Goal: Browse casually: Explore the website without a specific task or goal

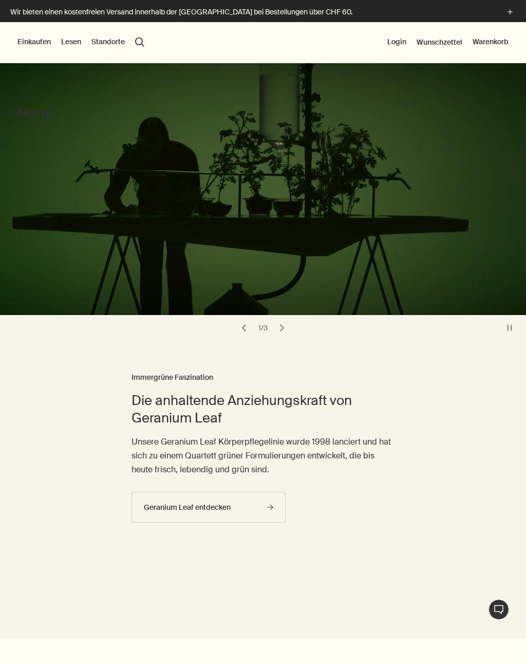
click at [35, 38] on button "Einkaufen" at bounding box center [33, 42] width 33 height 10
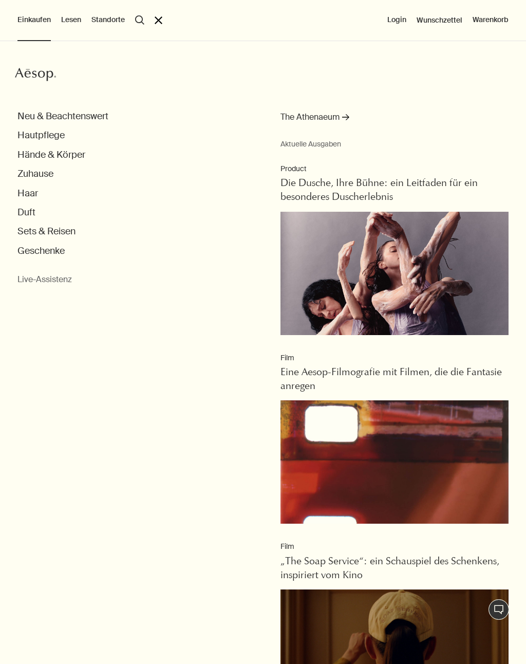
click at [34, 137] on button "Hautpflege" at bounding box center [40, 136] width 47 height 12
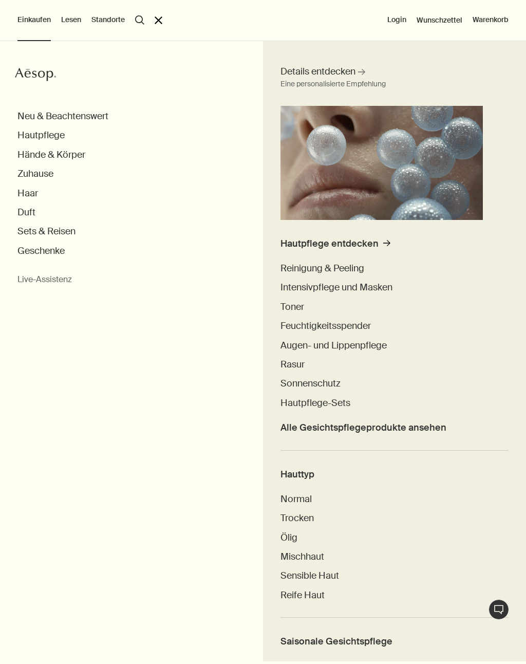
scroll to position [42, 0]
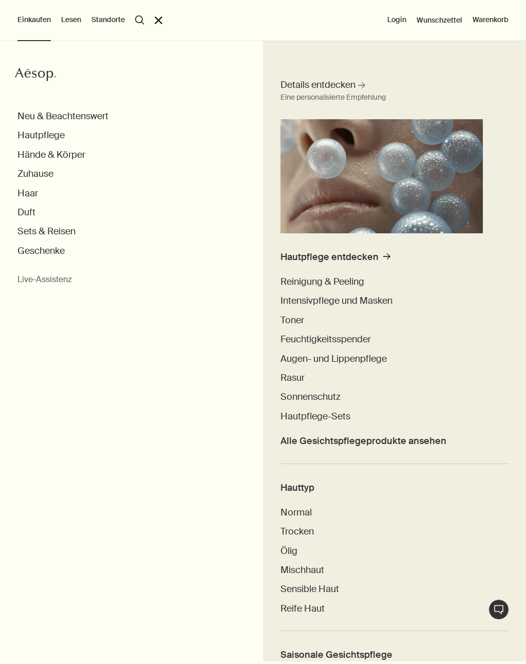
click at [338, 283] on span "Reinigung & Peeling" at bounding box center [323, 281] width 84 height 12
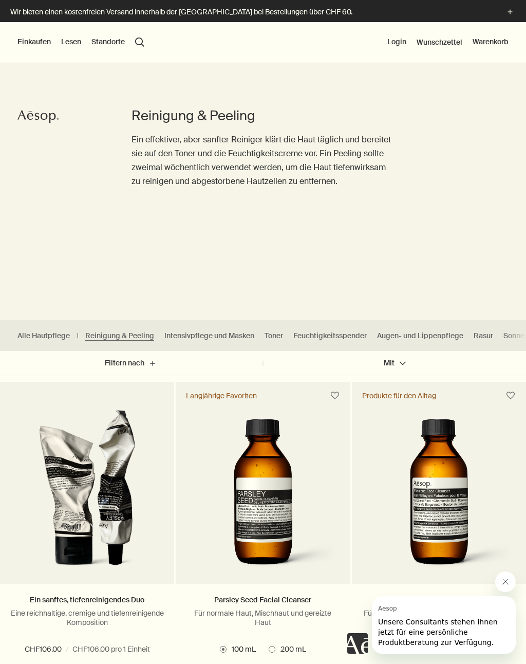
click at [30, 40] on button "Einkaufen" at bounding box center [33, 42] width 33 height 10
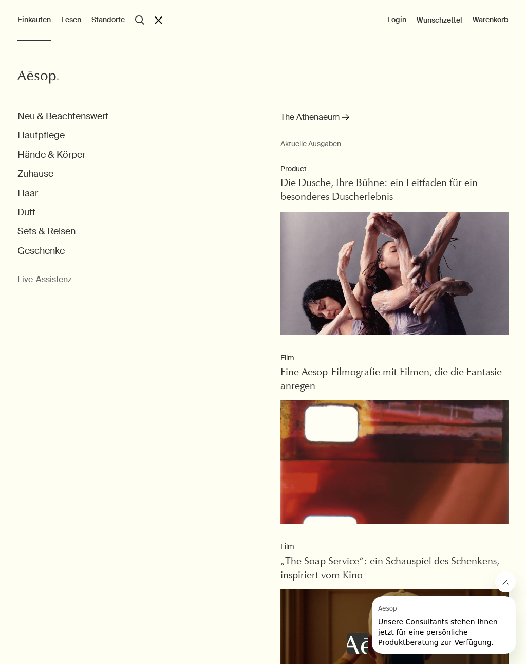
click at [26, 191] on button "Haar" at bounding box center [27, 194] width 21 height 12
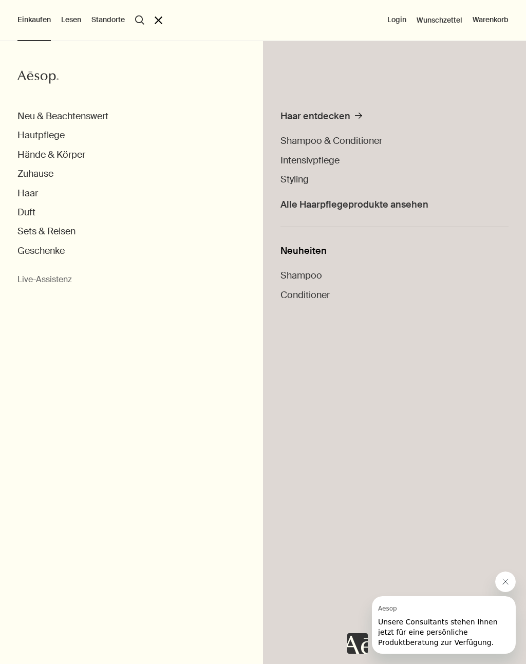
click at [306, 279] on span "Shampoo" at bounding box center [302, 275] width 42 height 12
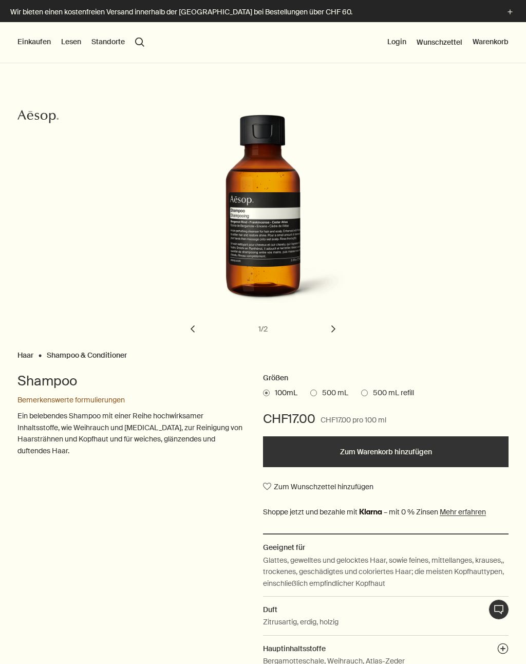
click at [364, 395] on span at bounding box center [364, 393] width 7 height 7
click at [361, 395] on input "500 mL refill" at bounding box center [361, 391] width 0 height 7
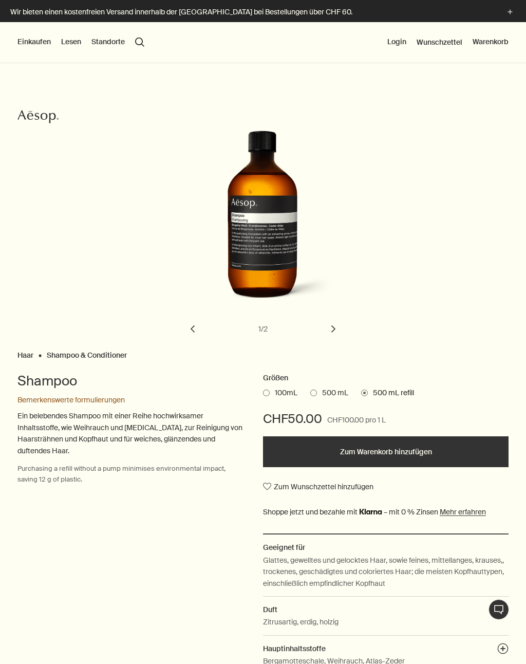
click at [312, 392] on span at bounding box center [313, 393] width 7 height 7
click at [310, 392] on input "500 mL" at bounding box center [310, 391] width 0 height 7
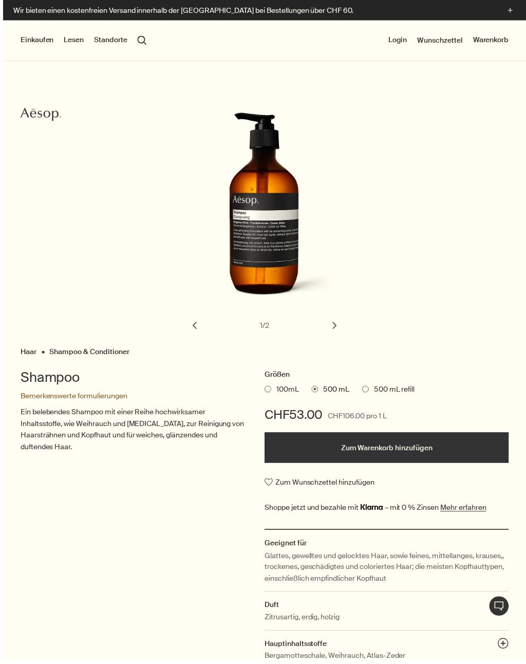
scroll to position [9, 0]
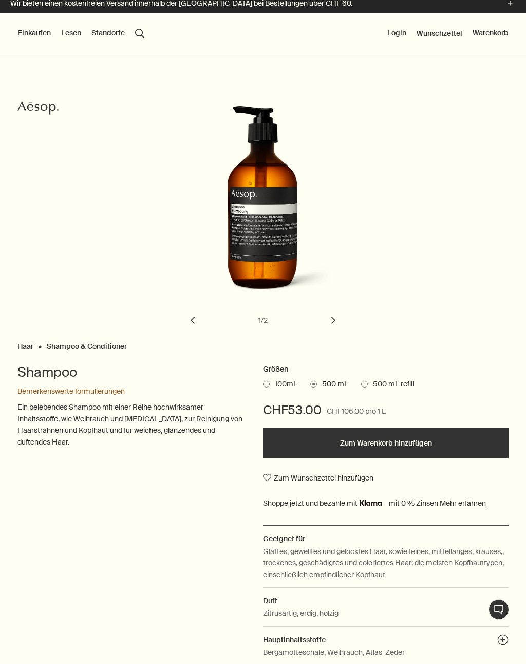
click at [264, 384] on span at bounding box center [266, 384] width 7 height 7
click at [263, 384] on input "100mL" at bounding box center [263, 382] width 0 height 7
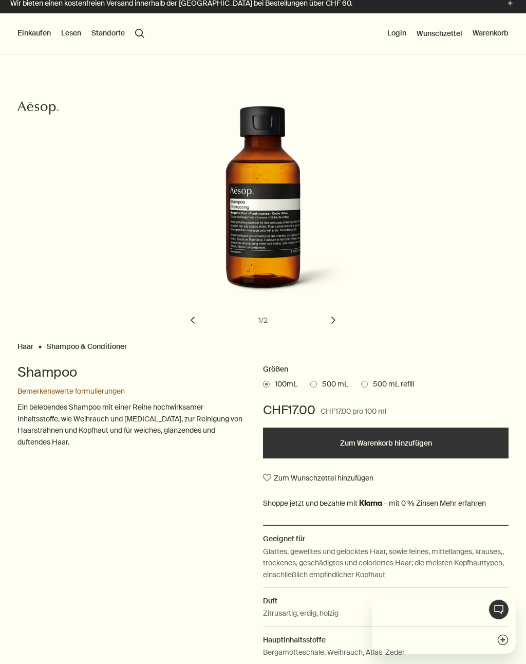
scroll to position [0, 0]
click at [317, 384] on span at bounding box center [313, 384] width 7 height 7
click at [310, 384] on input "500 mL" at bounding box center [310, 382] width 0 height 7
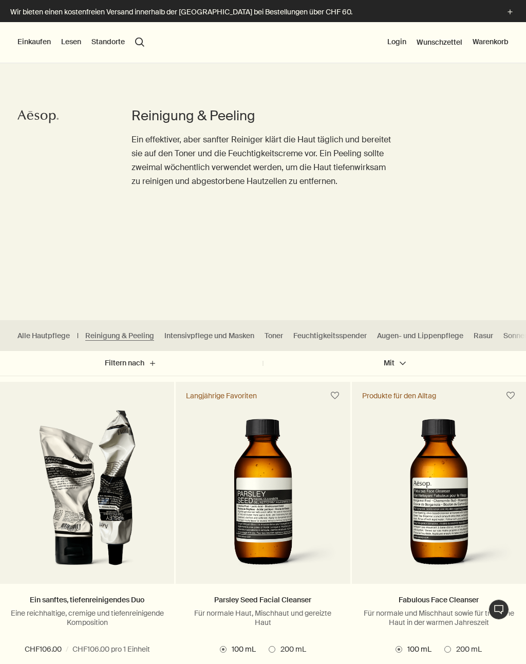
click at [31, 42] on button "Einkaufen" at bounding box center [33, 42] width 33 height 10
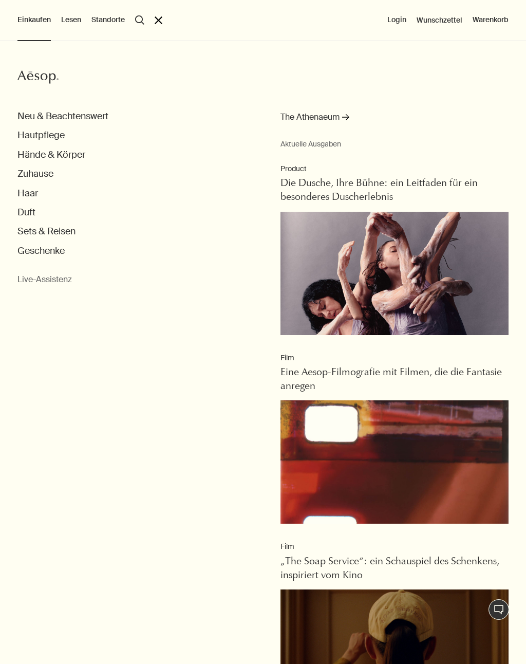
click at [23, 213] on button "Duft" at bounding box center [26, 213] width 18 height 12
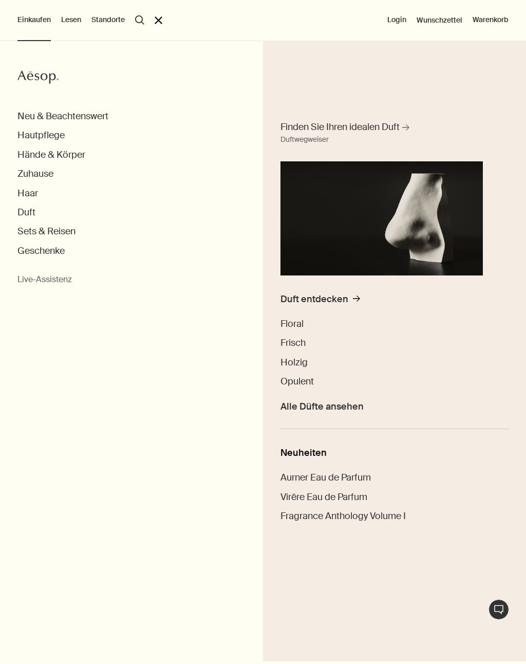
click at [33, 177] on button "Zuhause" at bounding box center [35, 174] width 36 height 12
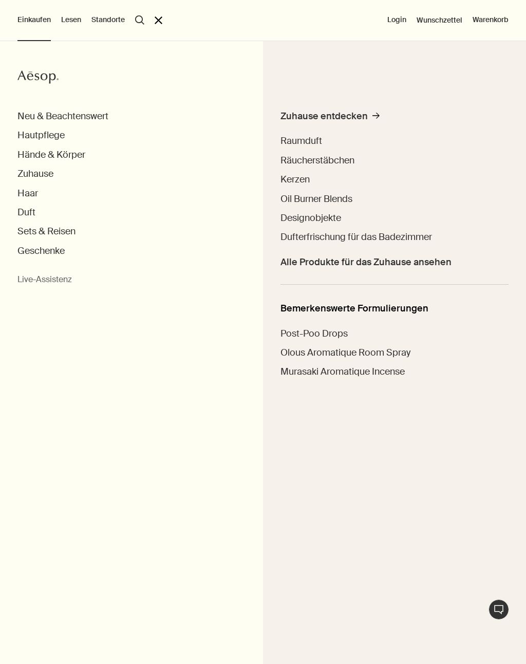
click at [325, 215] on span "Designobjekte" at bounding box center [311, 218] width 61 height 12
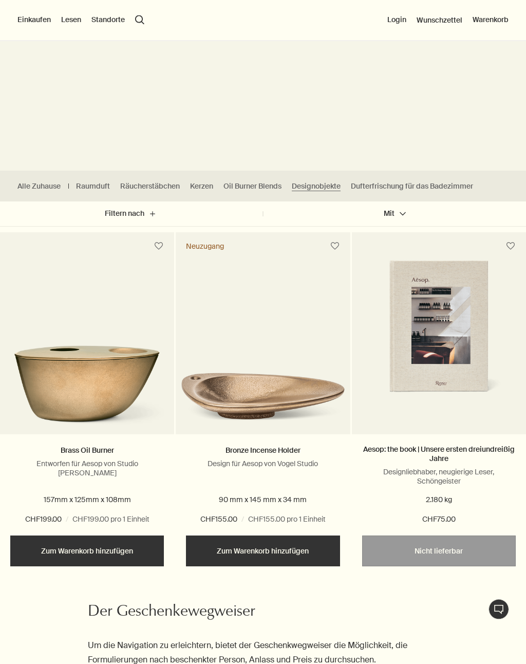
click at [28, 18] on button "Einkaufen" at bounding box center [33, 20] width 33 height 10
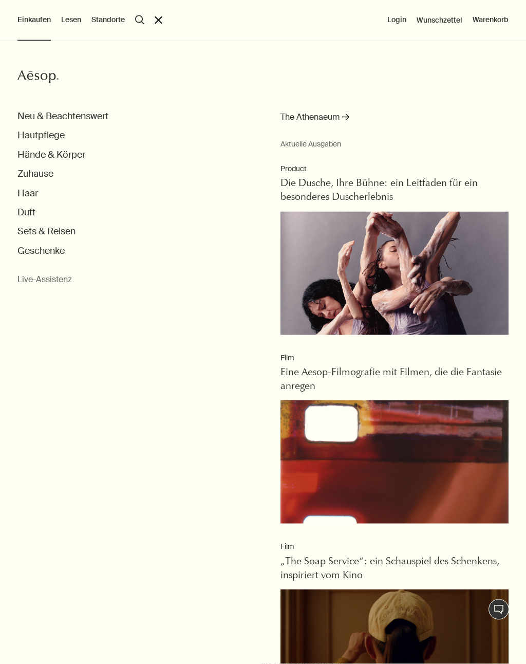
scroll to position [150, 0]
click at [42, 116] on button "Neu & Beachtenswert" at bounding box center [62, 116] width 91 height 12
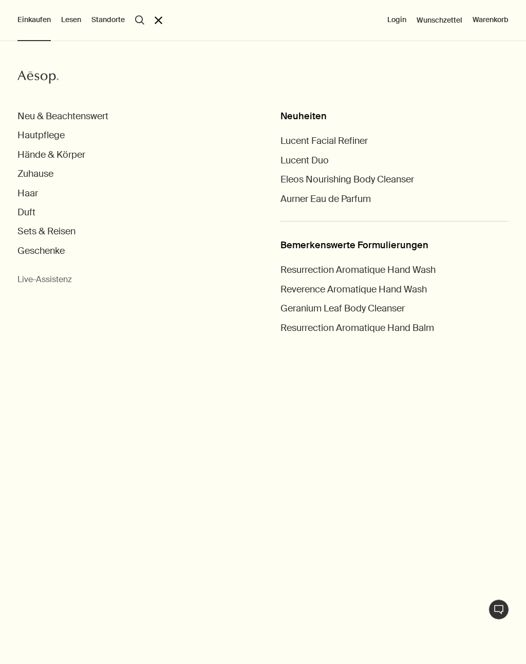
click at [36, 229] on button "Sets & Reisen" at bounding box center [46, 232] width 58 height 12
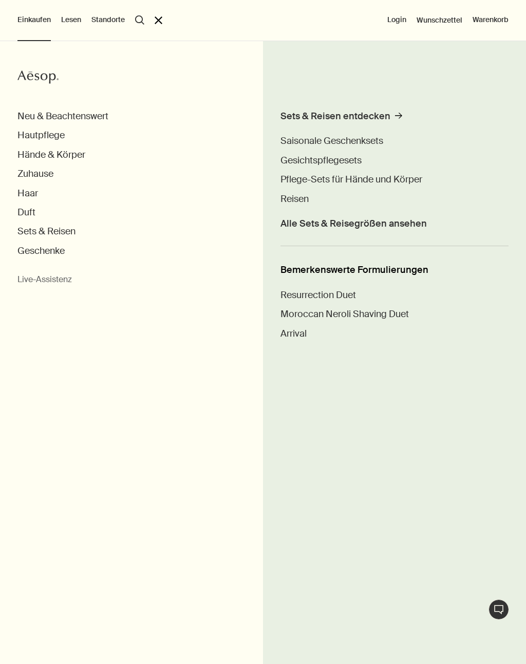
click at [39, 133] on button "Hautpflege" at bounding box center [40, 136] width 47 height 12
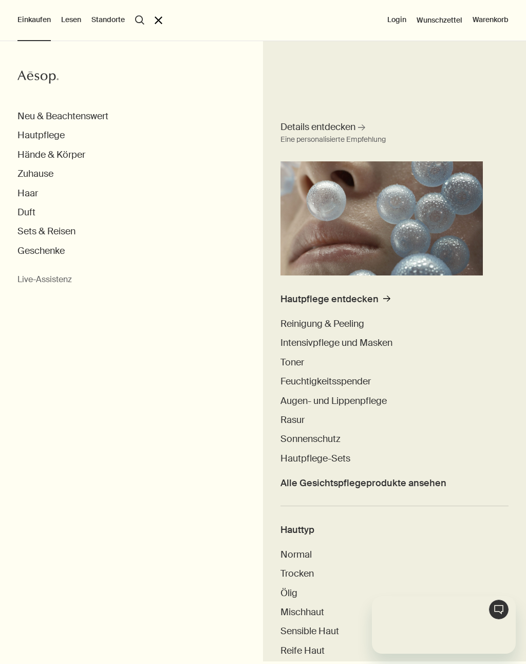
scroll to position [0, 0]
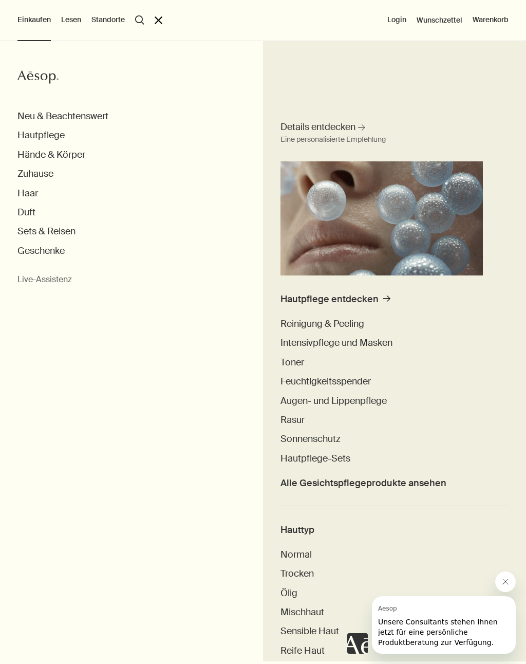
click at [290, 420] on span "Rasur" at bounding box center [293, 420] width 24 height 12
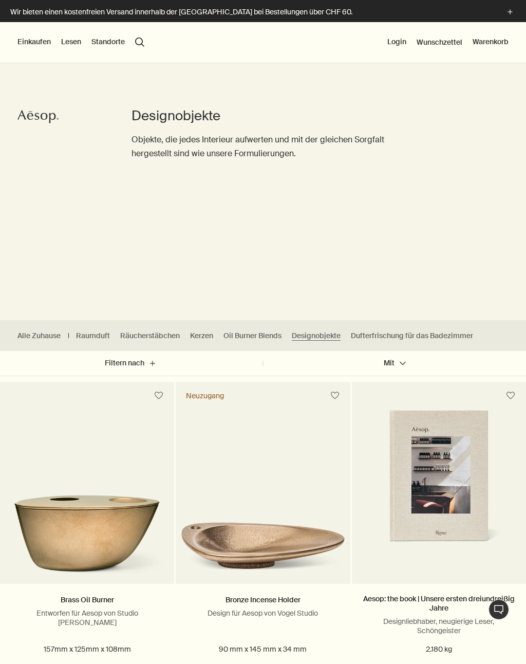
click at [31, 39] on button "Einkaufen" at bounding box center [33, 42] width 33 height 10
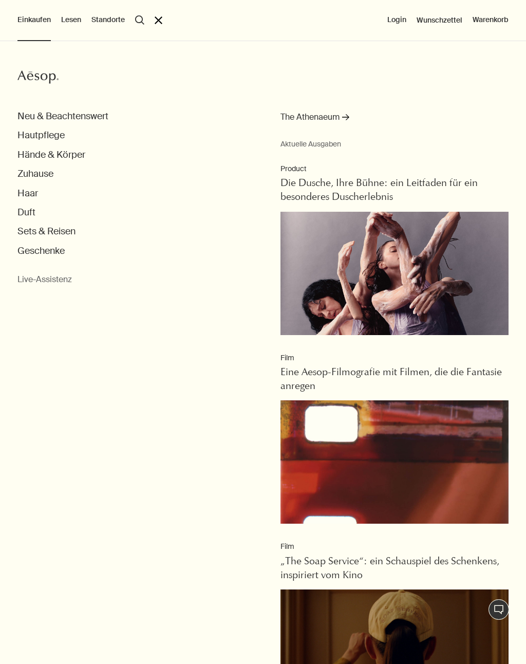
click at [33, 151] on button "Hände & Körper" at bounding box center [51, 155] width 68 height 12
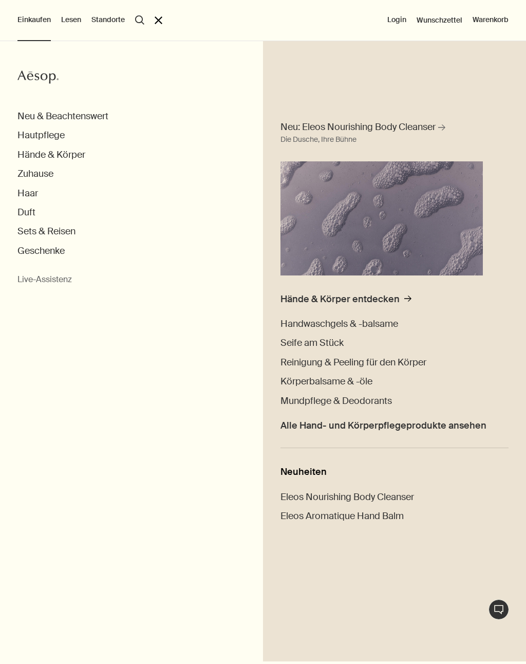
click at [25, 171] on button "Zuhause" at bounding box center [35, 174] width 36 height 12
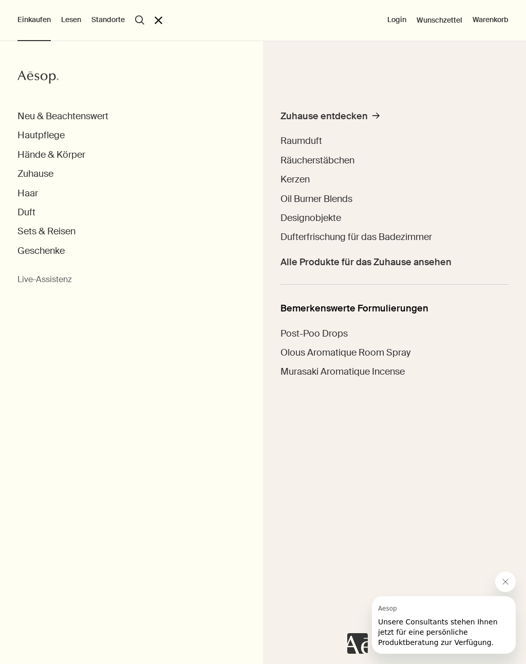
click at [336, 236] on span "Dufterfrischung für das Badezimmer" at bounding box center [357, 237] width 152 height 12
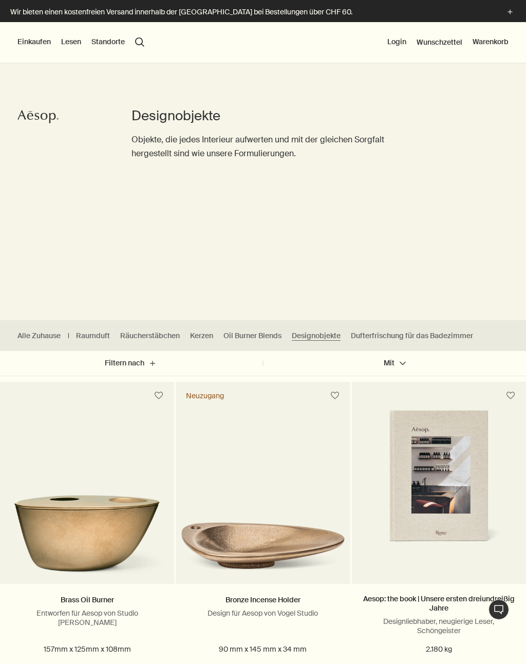
click at [34, 41] on button "Einkaufen" at bounding box center [33, 42] width 33 height 10
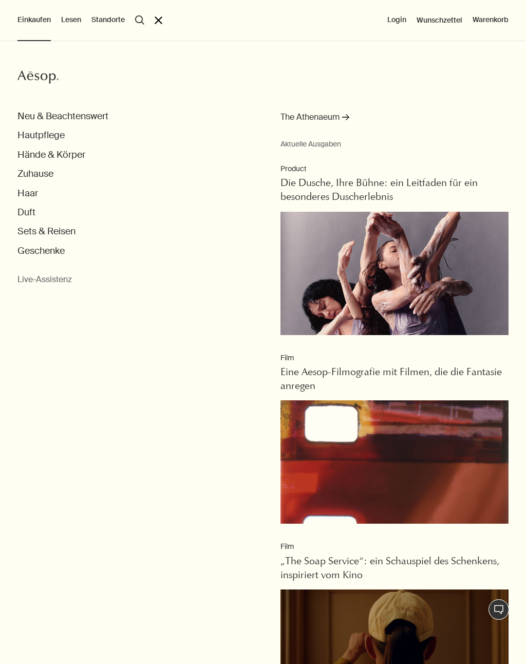
click at [40, 136] on button "Hautpflege" at bounding box center [40, 136] width 47 height 12
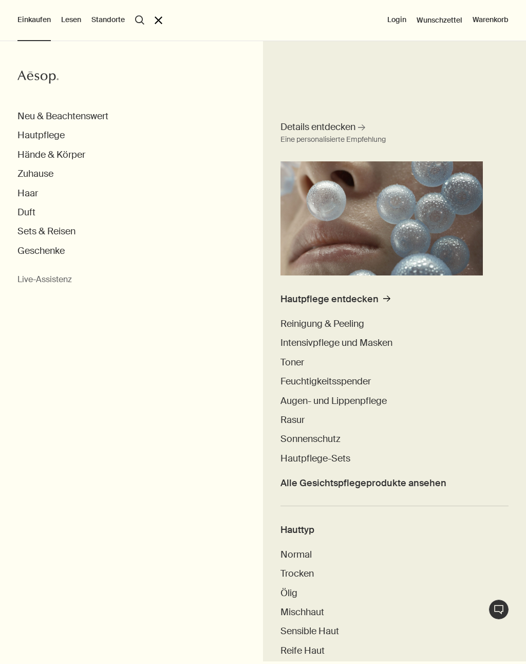
click at [294, 414] on span "Rasur" at bounding box center [293, 420] width 24 height 12
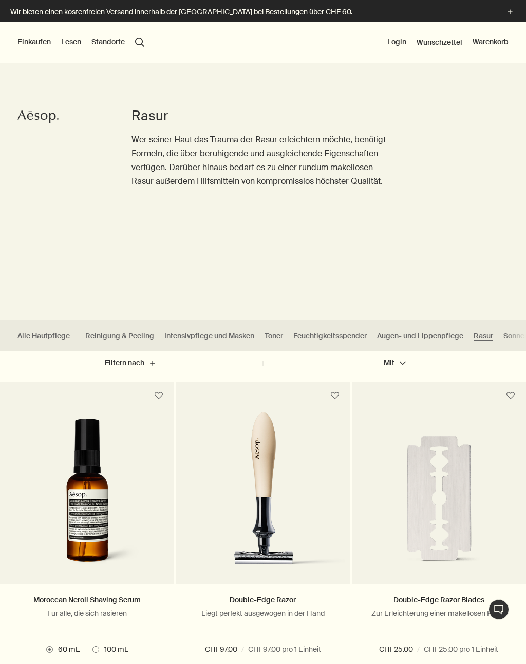
click at [122, 331] on link "Reinigung & Peeling" at bounding box center [119, 336] width 69 height 10
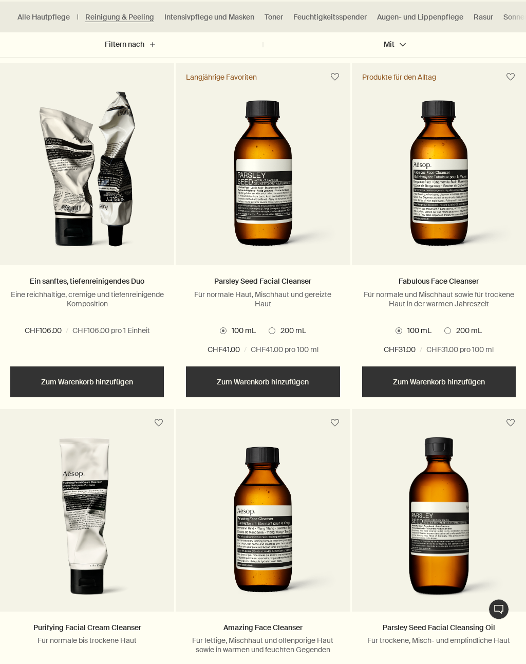
scroll to position [319, 0]
click at [274, 335] on label "200 mL" at bounding box center [288, 331] width 38 height 10
click at [269, 644] on input "200 mL" at bounding box center [269, 647] width 0 height 7
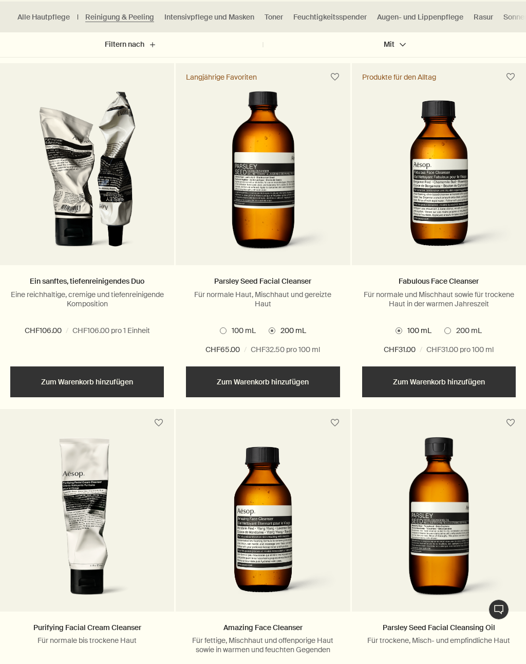
click at [450, 334] on label "200 mL" at bounding box center [464, 331] width 38 height 10
click at [445, 644] on input "200 mL" at bounding box center [445, 647] width 0 height 7
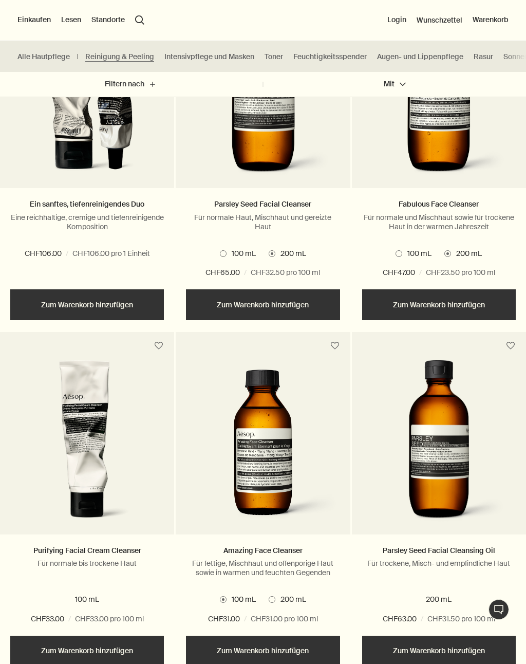
scroll to position [395, 0]
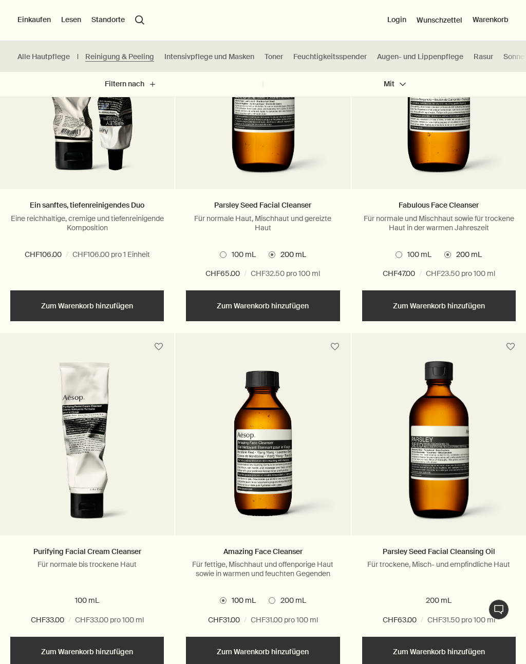
click at [222, 259] on label "100 mL" at bounding box center [238, 255] width 36 height 10
click at [220, 644] on input "100 mL" at bounding box center [220, 647] width 0 height 7
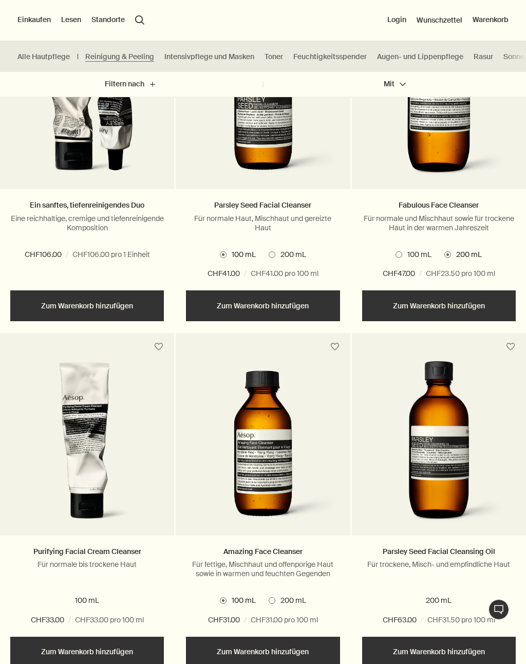
click at [402, 257] on span "100 mL" at bounding box center [416, 255] width 29 height 10
click at [396, 644] on input "100 mL" at bounding box center [396, 647] width 0 height 7
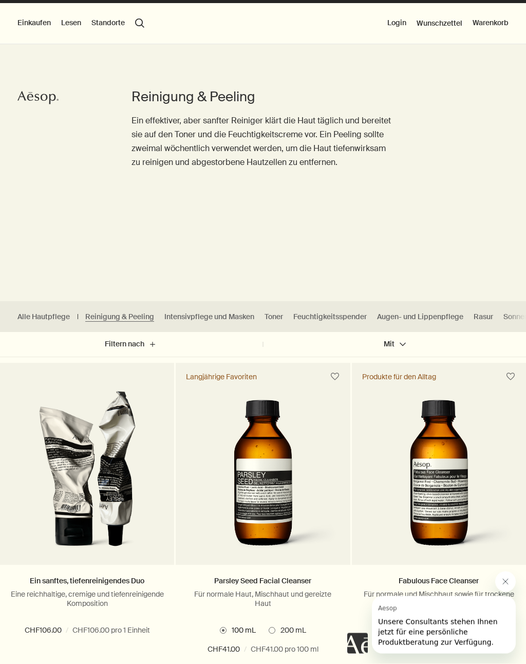
scroll to position [0, 0]
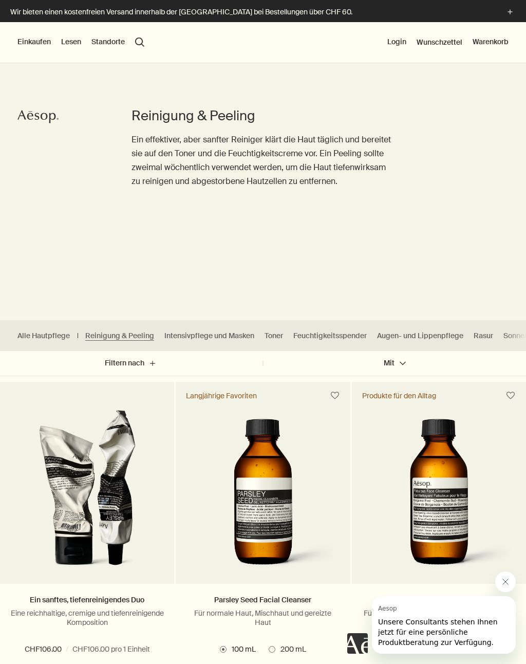
click at [372, 660] on div "2 Größen / von CHF31.00 100 mL 200 mL 100 mL 200 mL CHF31.00 chevron CHF31.00 /…" at bounding box center [439, 658] width 154 height 31
click at [32, 40] on button "Einkaufen" at bounding box center [33, 42] width 33 height 10
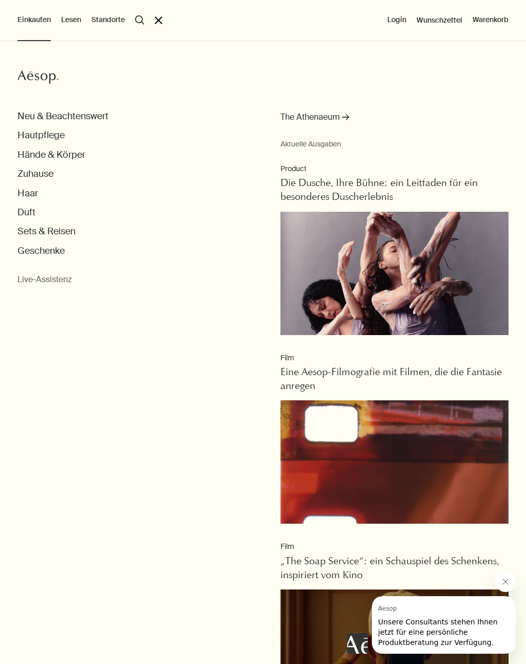
click at [39, 154] on button "Hände & Körper" at bounding box center [51, 155] width 68 height 12
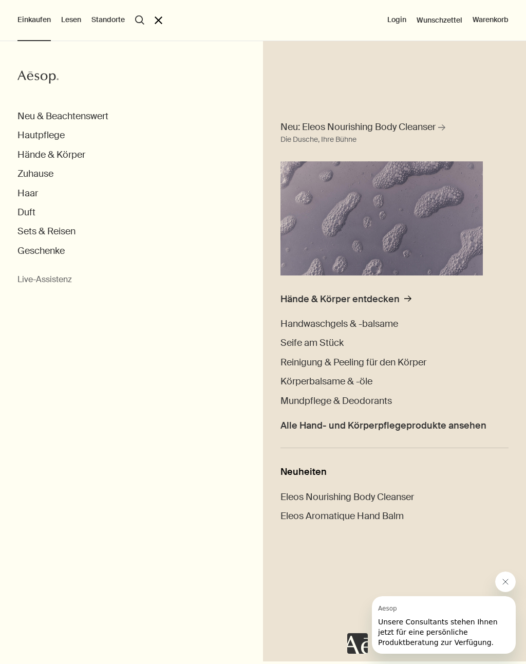
click at [373, 321] on span "Handwaschgels & -balsame" at bounding box center [340, 324] width 118 height 12
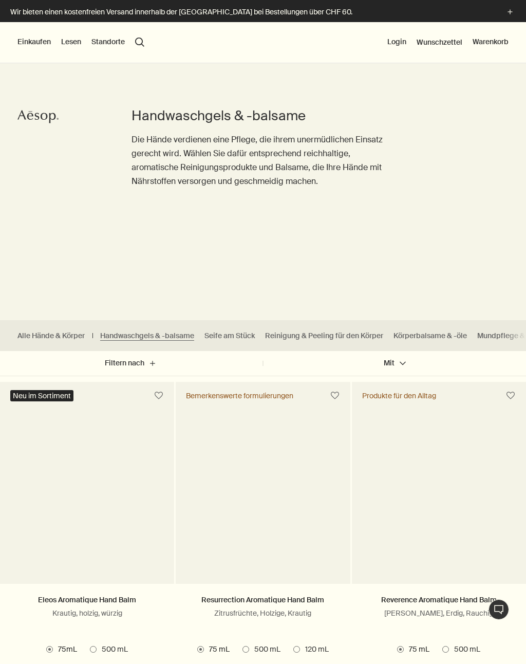
click at [441, 550] on picture at bounding box center [439, 494] width 164 height 169
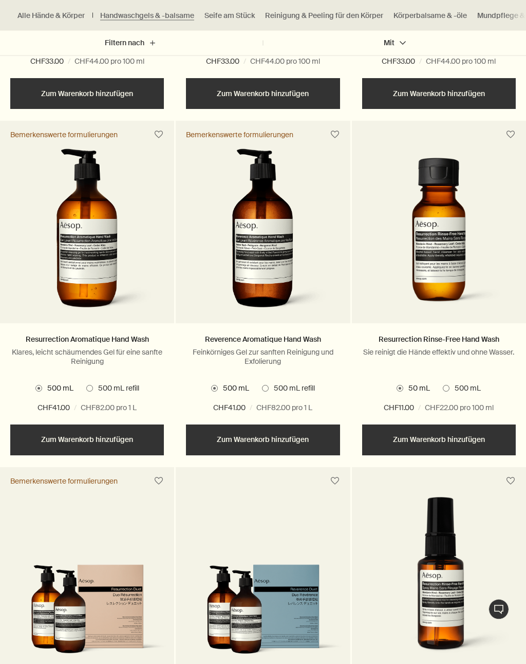
scroll to position [608, 0]
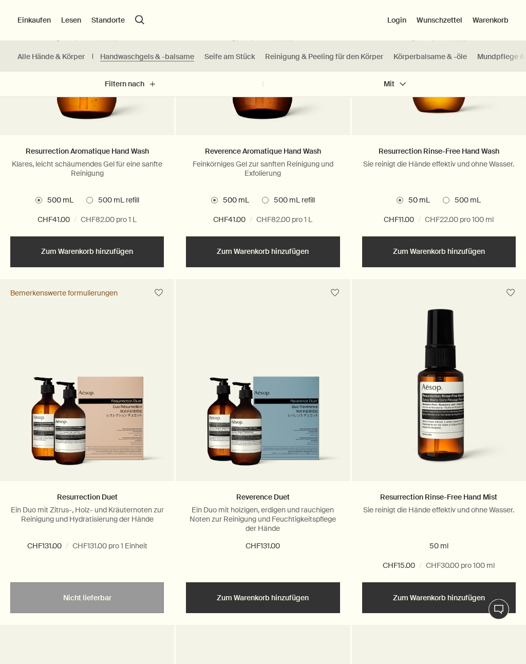
click at [48, 58] on link "Alle Hände & Körper" at bounding box center [50, 57] width 67 height 10
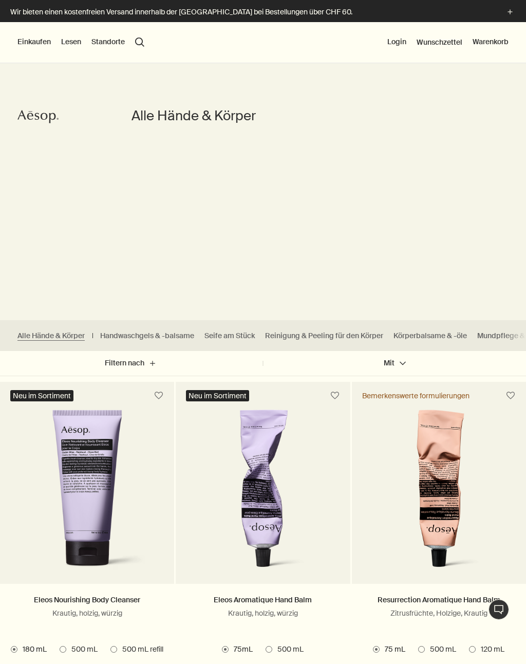
click at [28, 39] on button "Einkaufen" at bounding box center [33, 42] width 33 height 10
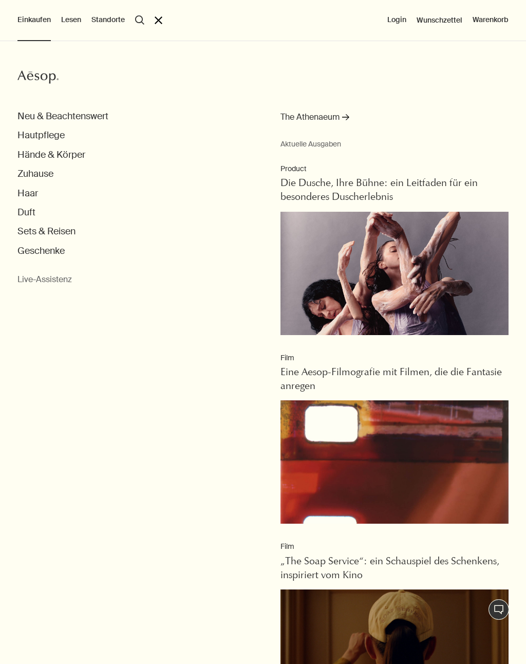
click at [47, 153] on button "Hände & Körper" at bounding box center [51, 155] width 68 height 12
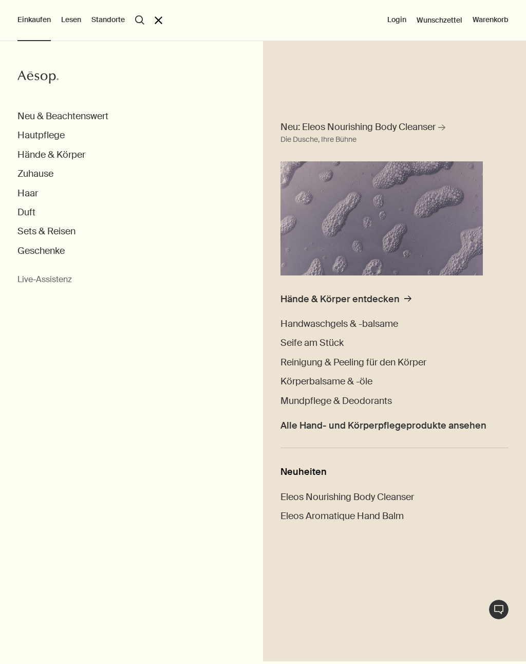
click at [420, 364] on span "Reinigung & Peeling für den Körper" at bounding box center [354, 362] width 146 height 12
